Goal: Task Accomplishment & Management: Manage account settings

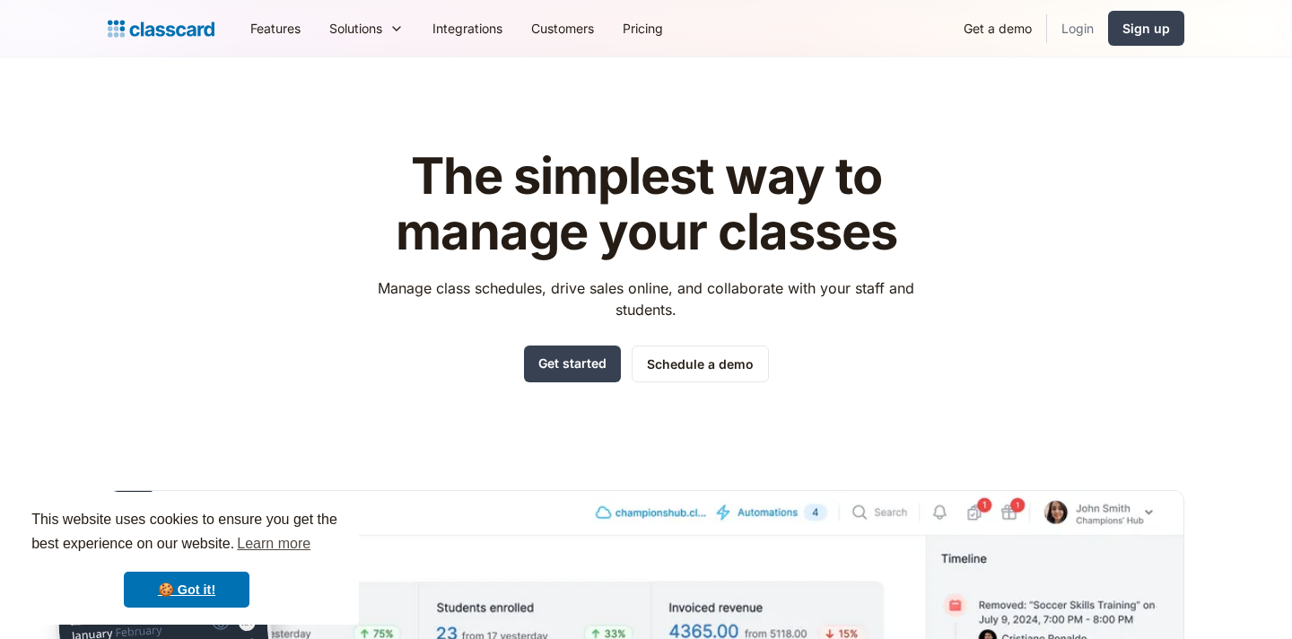
click at [1073, 31] on link "Login" at bounding box center [1077, 28] width 61 height 40
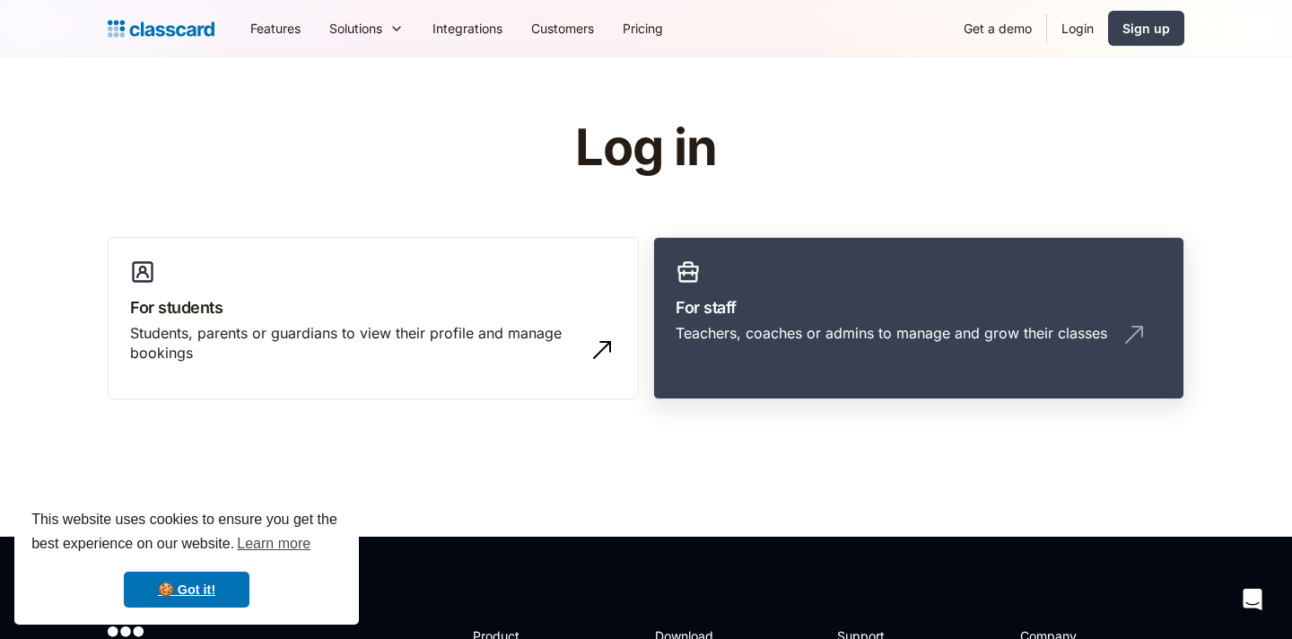
click at [801, 300] on h3 "For staff" at bounding box center [918, 307] width 486 height 24
